Goal: Complete application form

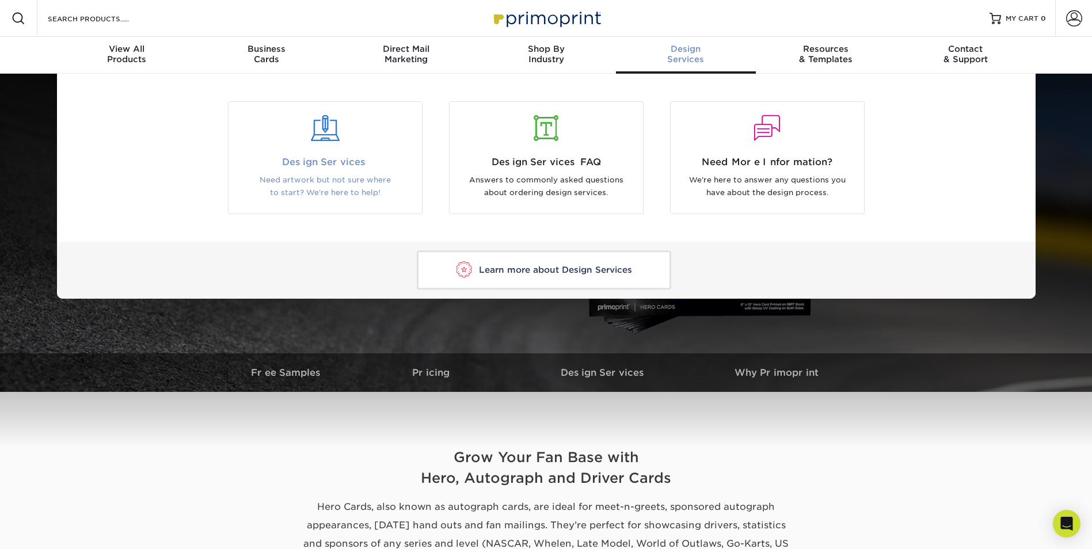
click at [334, 166] on span "Design Services" at bounding box center [325, 162] width 176 height 14
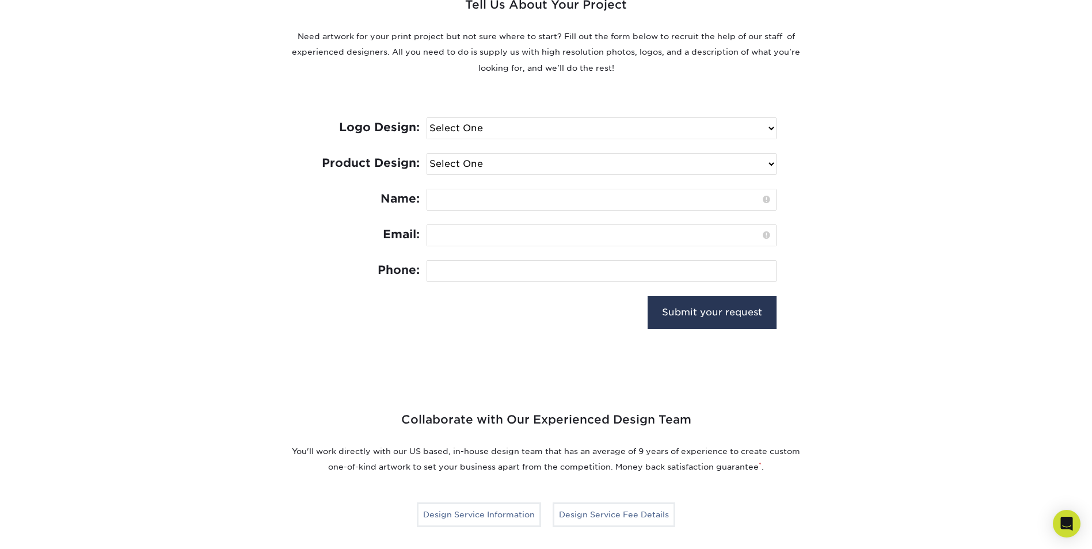
scroll to position [518, 0]
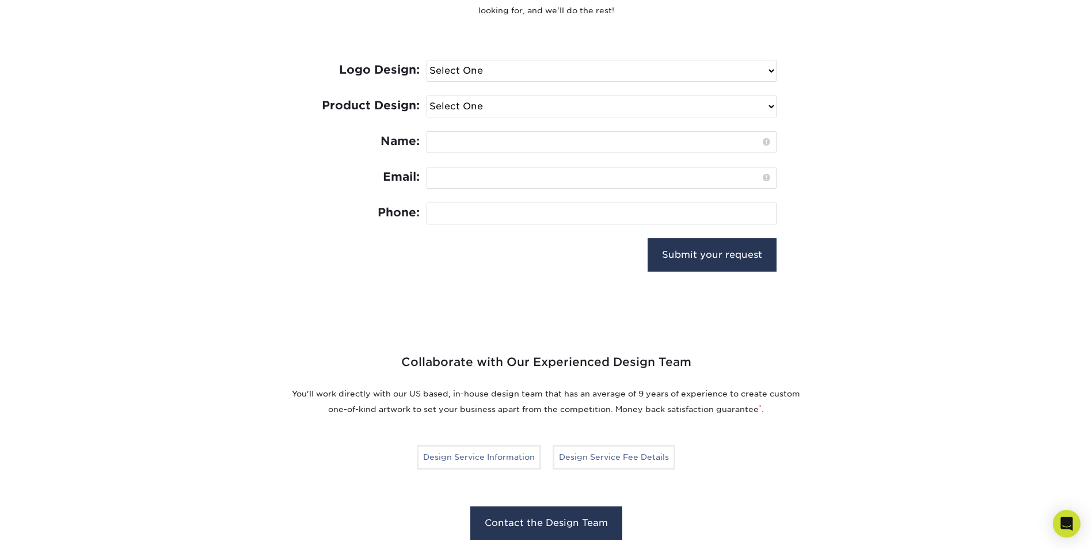
click at [454, 71] on select "Select One I need a logo design: $300 No thank you" at bounding box center [601, 70] width 349 height 21
select select "Need Logo - $300"
click at [427, 60] on select "Select One I need a logo design: $300 No thank you" at bounding box center [601, 70] width 349 height 21
click at [474, 111] on select "Select One Logo Design Only Design Edits Banner Design: $50.00 Bookmark Design:…" at bounding box center [601, 106] width 349 height 21
select select "Hero Cards - $150"
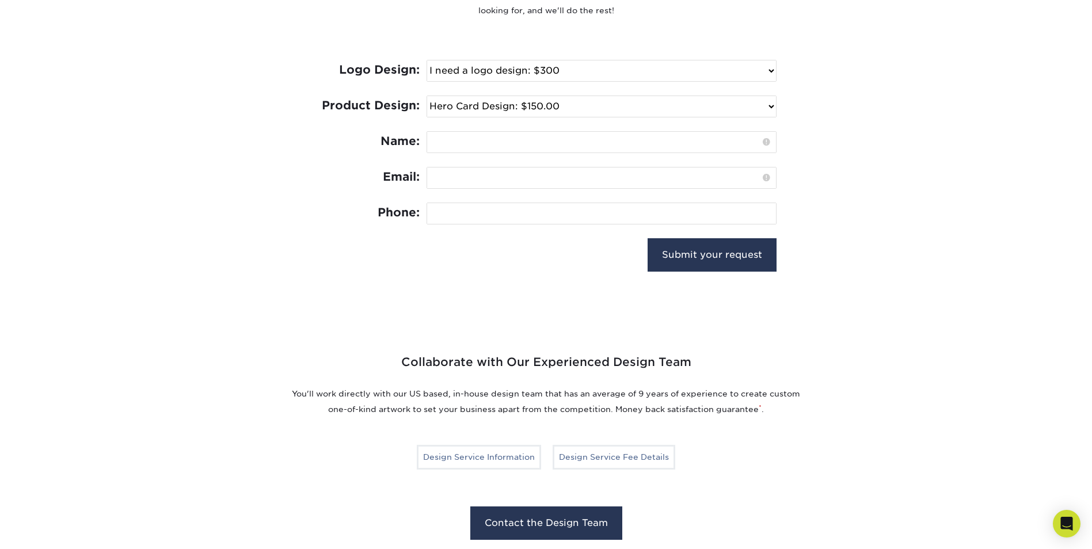
click at [427, 96] on select "Select One Logo Design Only Design Edits Banner Design: $50.00 Bookmark Design:…" at bounding box center [601, 106] width 349 height 21
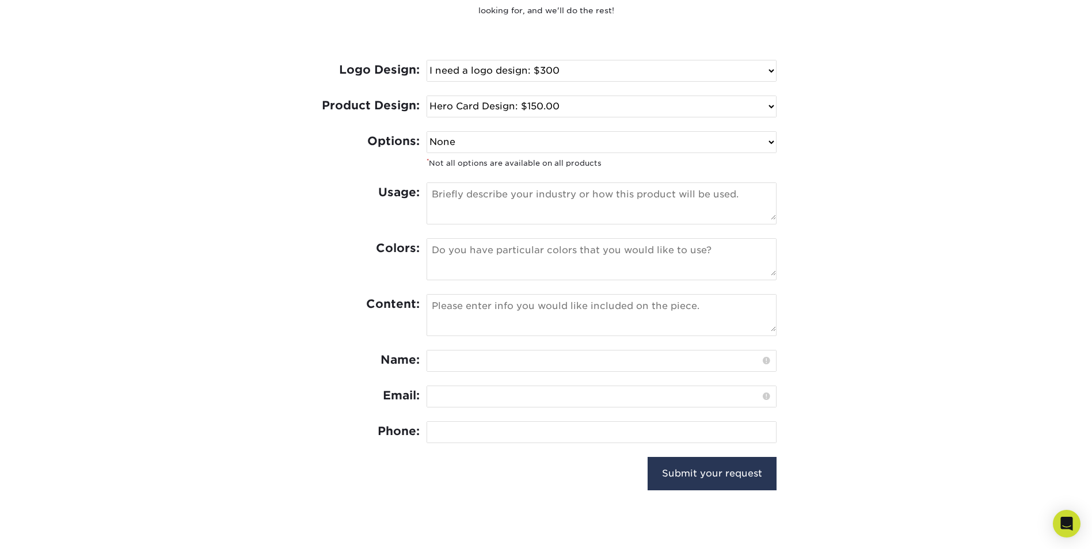
click at [491, 77] on select "Select One I need a logo design: $300 No thank you" at bounding box center [601, 70] width 349 height 21
click at [344, 207] on div "Usage:" at bounding box center [546, 210] width 461 height 56
click at [470, 205] on textarea at bounding box center [601, 201] width 349 height 37
type textarea "racing card tells a little bit about the racer"
drag, startPoint x: 530, startPoint y: 256, endPoint x: 531, endPoint y: 265, distance: 9.3
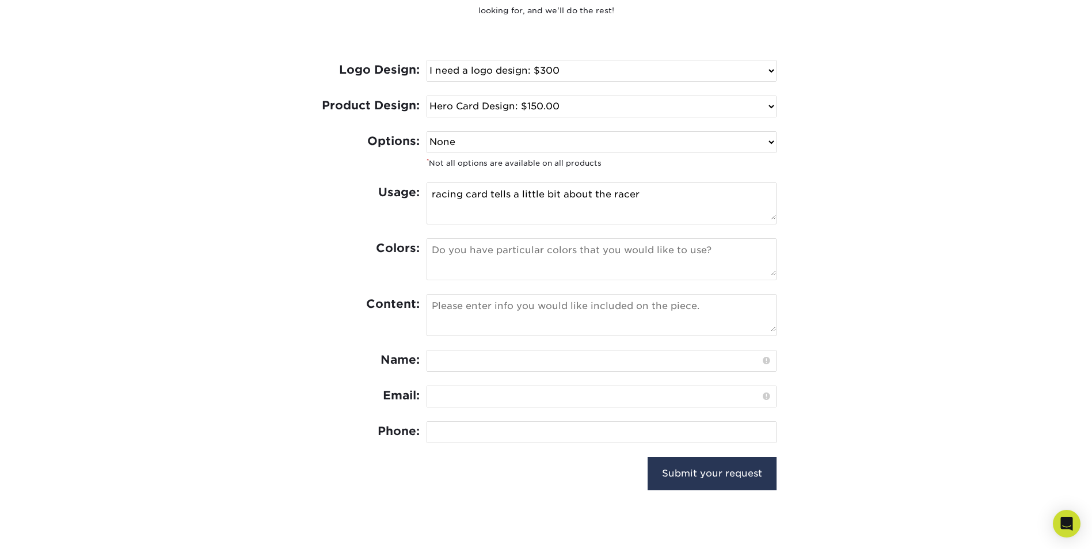
click at [531, 265] on textarea at bounding box center [601, 257] width 349 height 37
type textarea "black white blue red"
click at [537, 315] on textarea at bounding box center [601, 313] width 349 height 37
type textarea "m"
type textarea "Liam DePeugh"
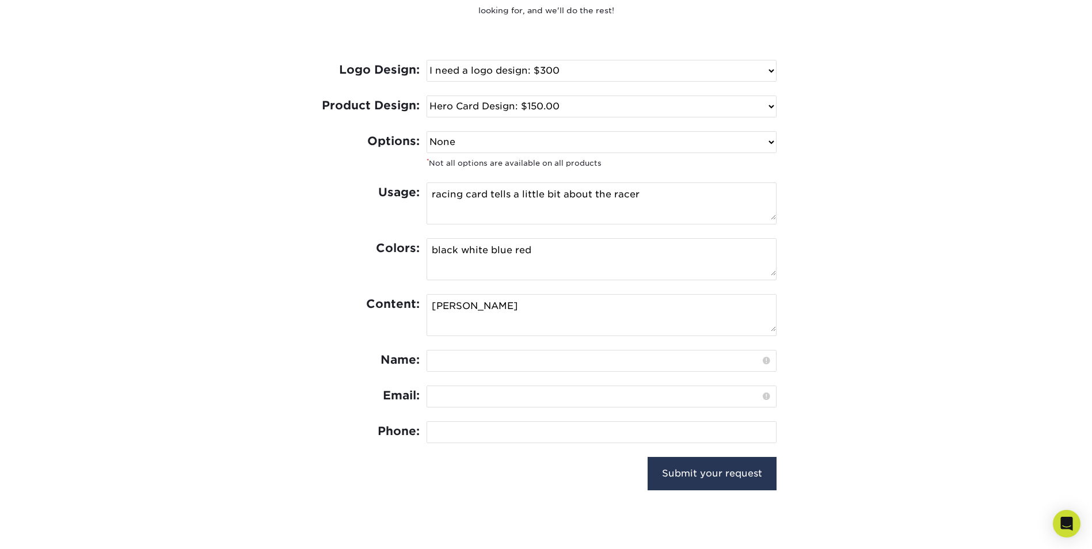
click at [437, 359] on input "text" at bounding box center [601, 361] width 349 height 21
type input "l"
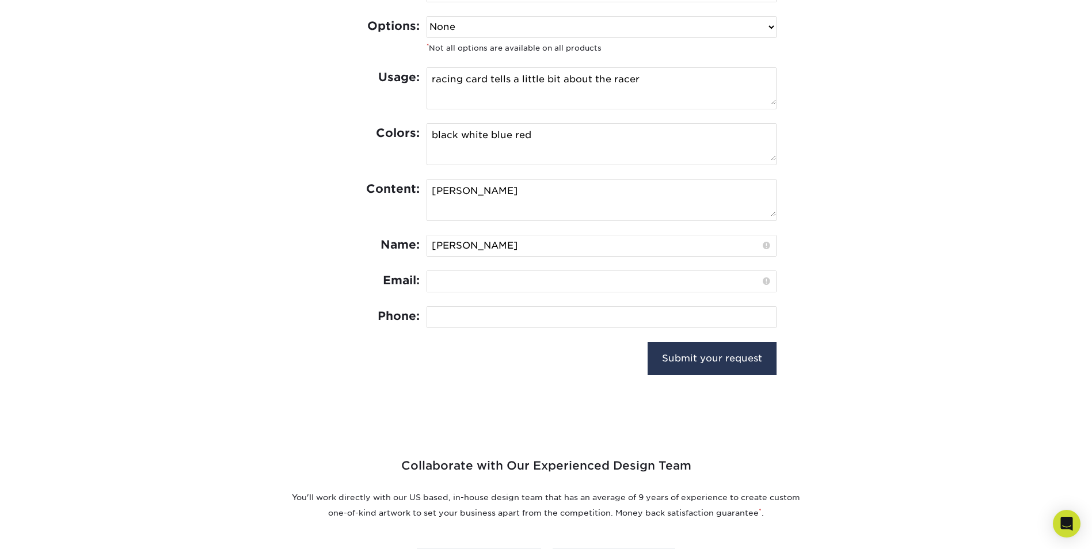
type input "Liam DePeugh"
click at [470, 283] on input "email" at bounding box center [601, 281] width 349 height 21
type input "puedog44@gmail.com"
click at [474, 316] on input "tel" at bounding box center [601, 317] width 349 height 21
type input "3092530774"
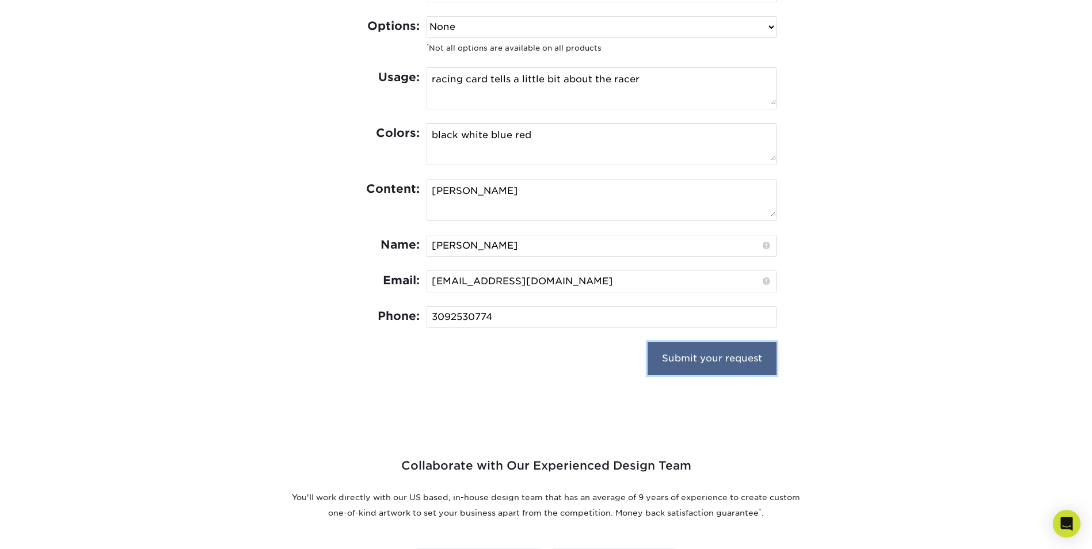
click at [709, 366] on input "Submit your request" at bounding box center [712, 358] width 129 height 33
